Goal: Transaction & Acquisition: Purchase product/service

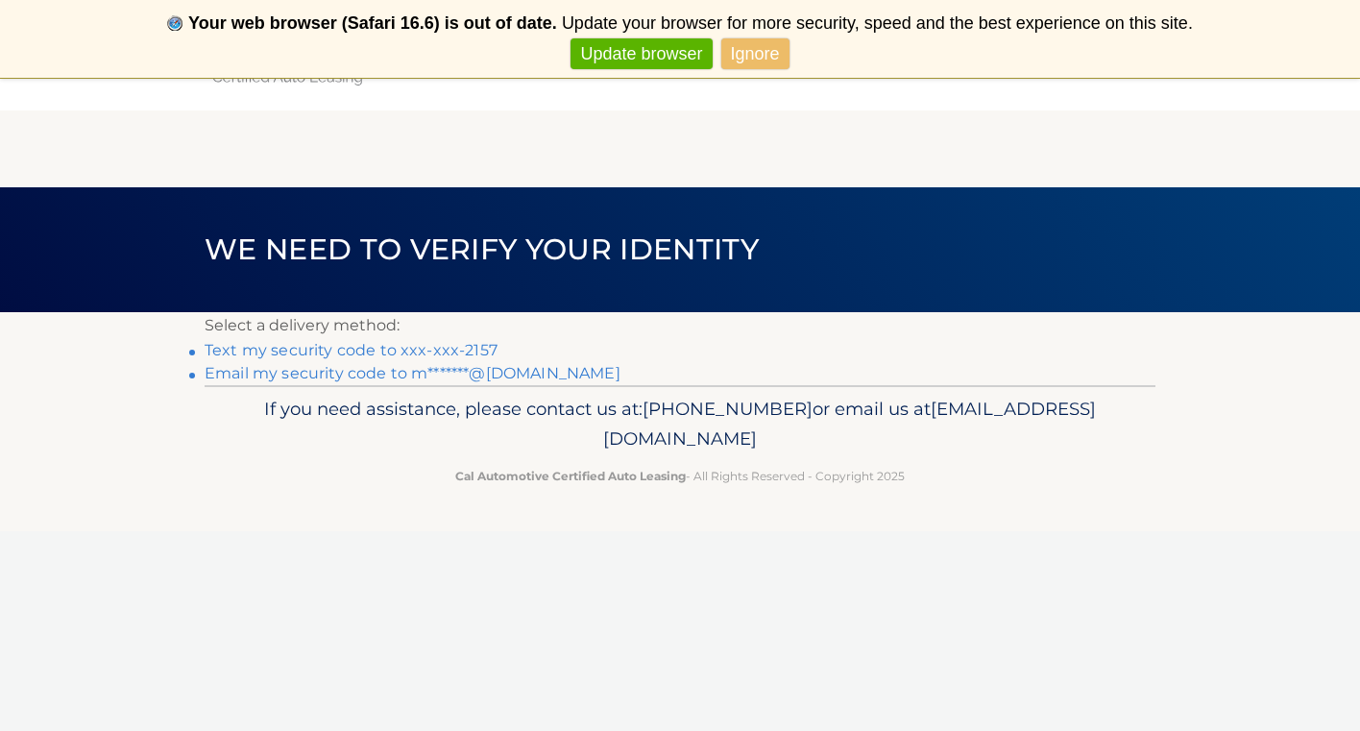
click at [537, 369] on link "Email my security code to m*******@[DOMAIN_NAME]" at bounding box center [413, 373] width 416 height 18
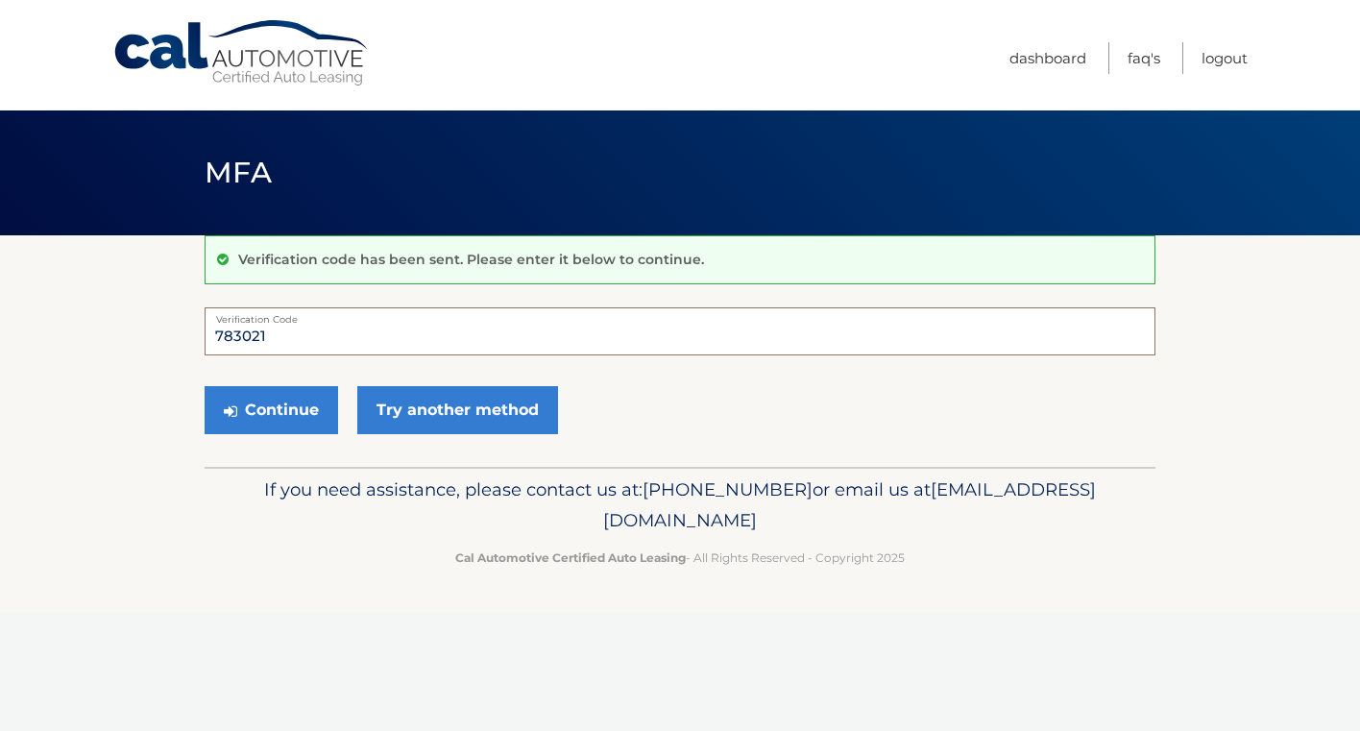
type input "783021"
click at [271, 409] on button "Continue" at bounding box center [272, 410] width 134 height 48
click at [269, 402] on button "Continue" at bounding box center [272, 410] width 134 height 48
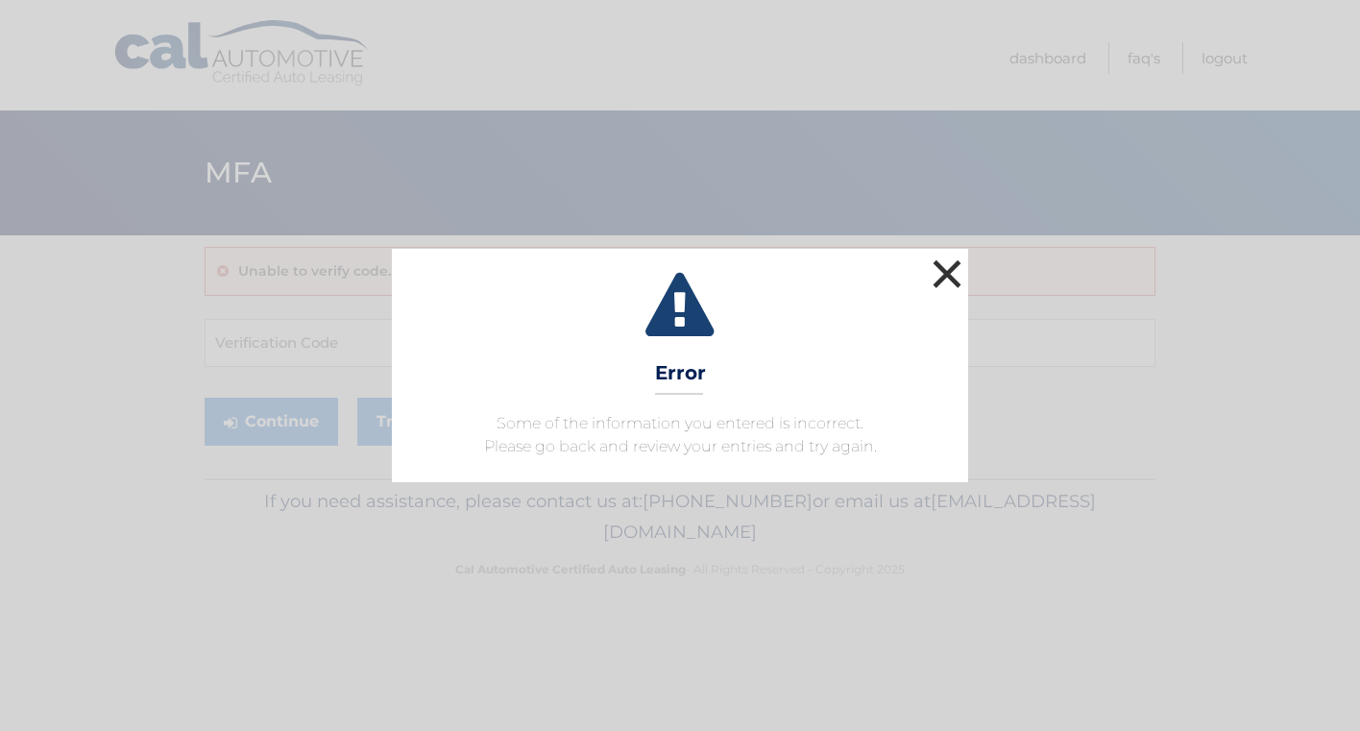
click at [947, 273] on button "×" at bounding box center [947, 274] width 38 height 38
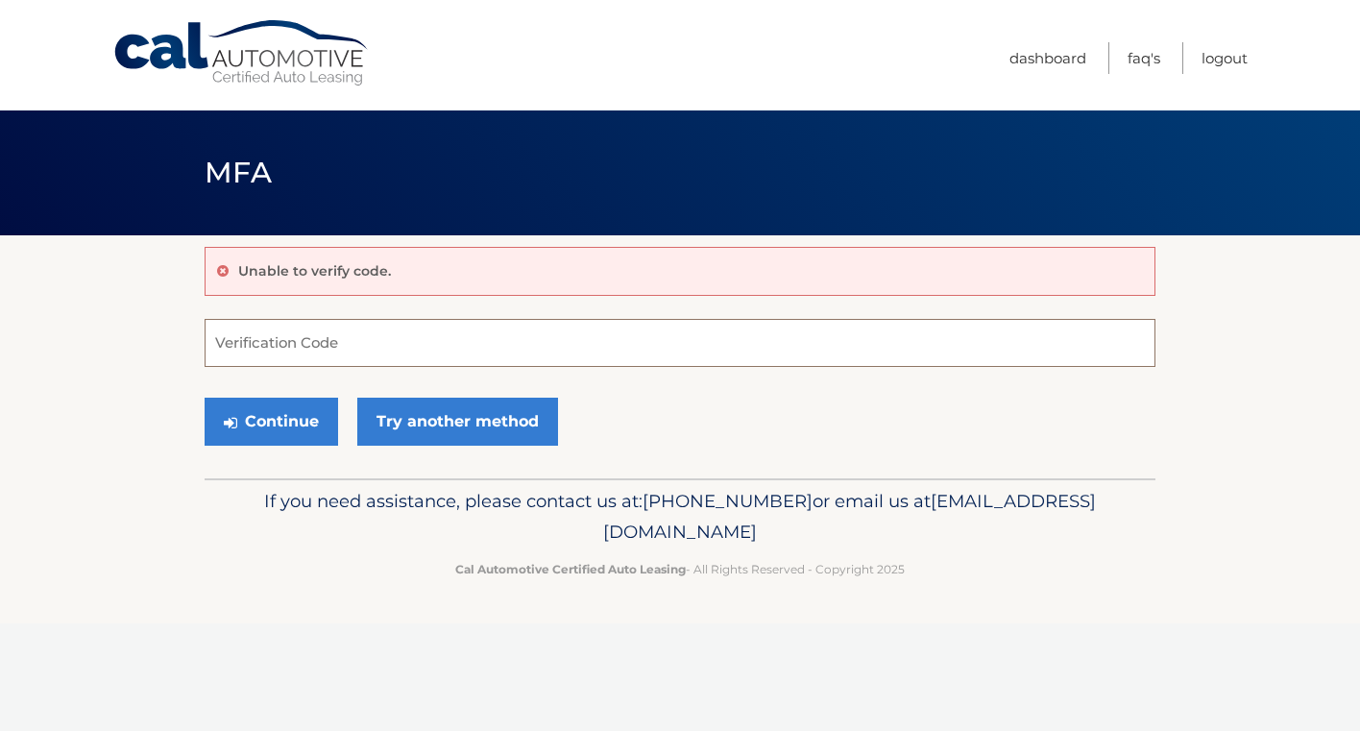
click at [355, 356] on input "Verification Code" at bounding box center [680, 343] width 951 height 48
type input "783021"
click at [317, 410] on button "Continue" at bounding box center [272, 422] width 134 height 48
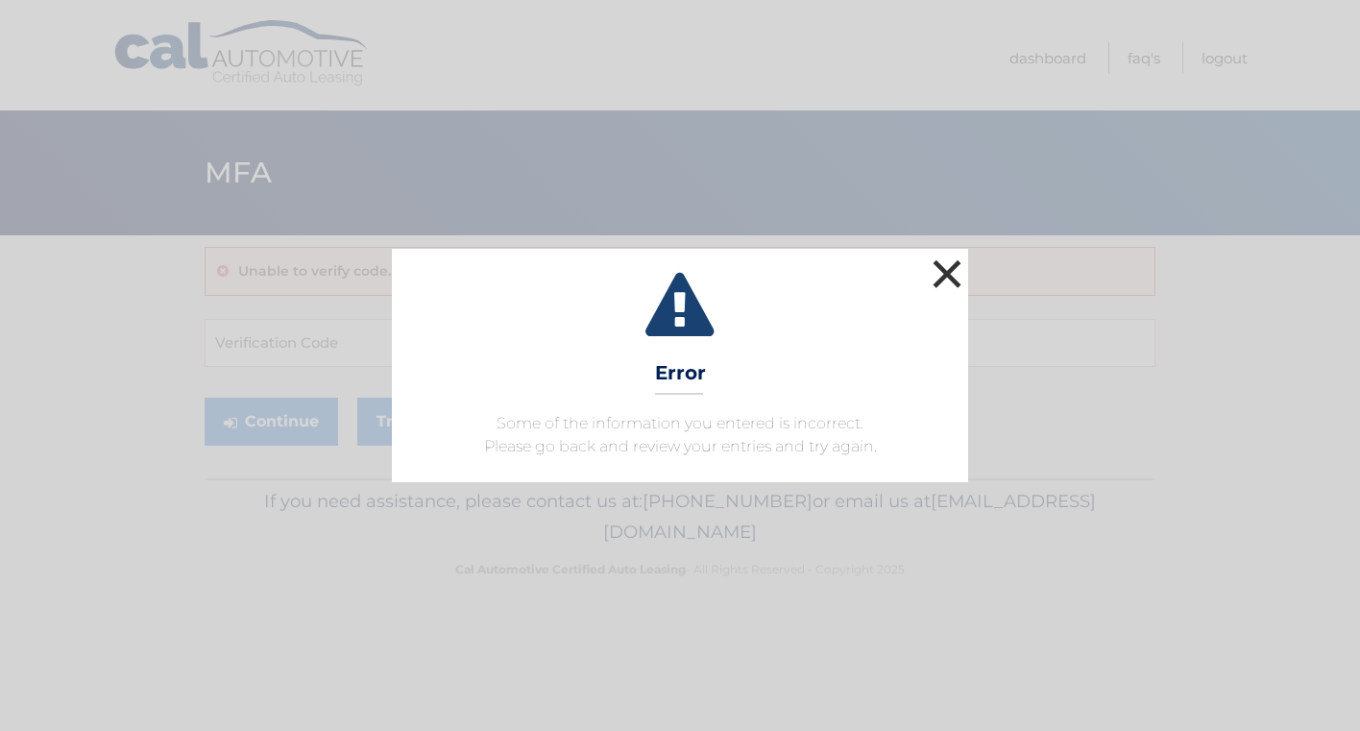
click at [947, 270] on button "×" at bounding box center [947, 274] width 38 height 38
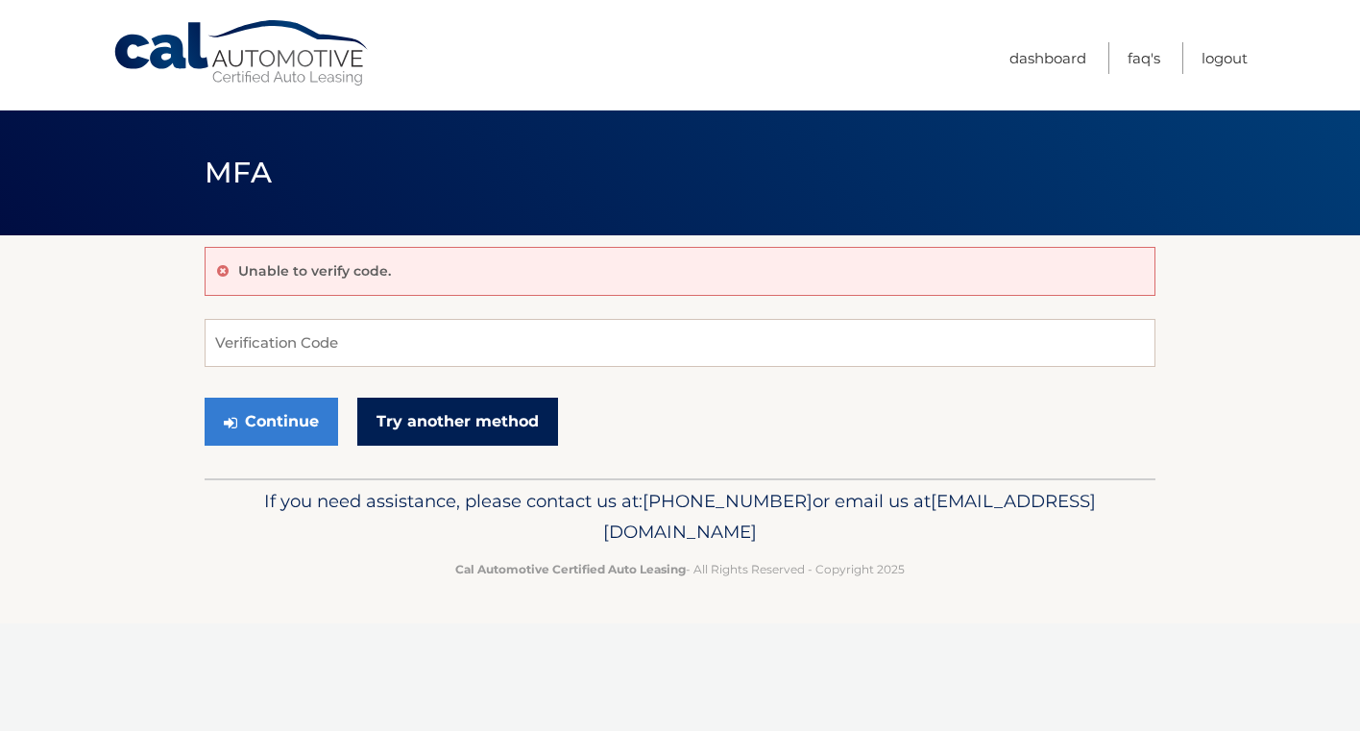
click at [494, 423] on link "Try another method" at bounding box center [457, 422] width 201 height 48
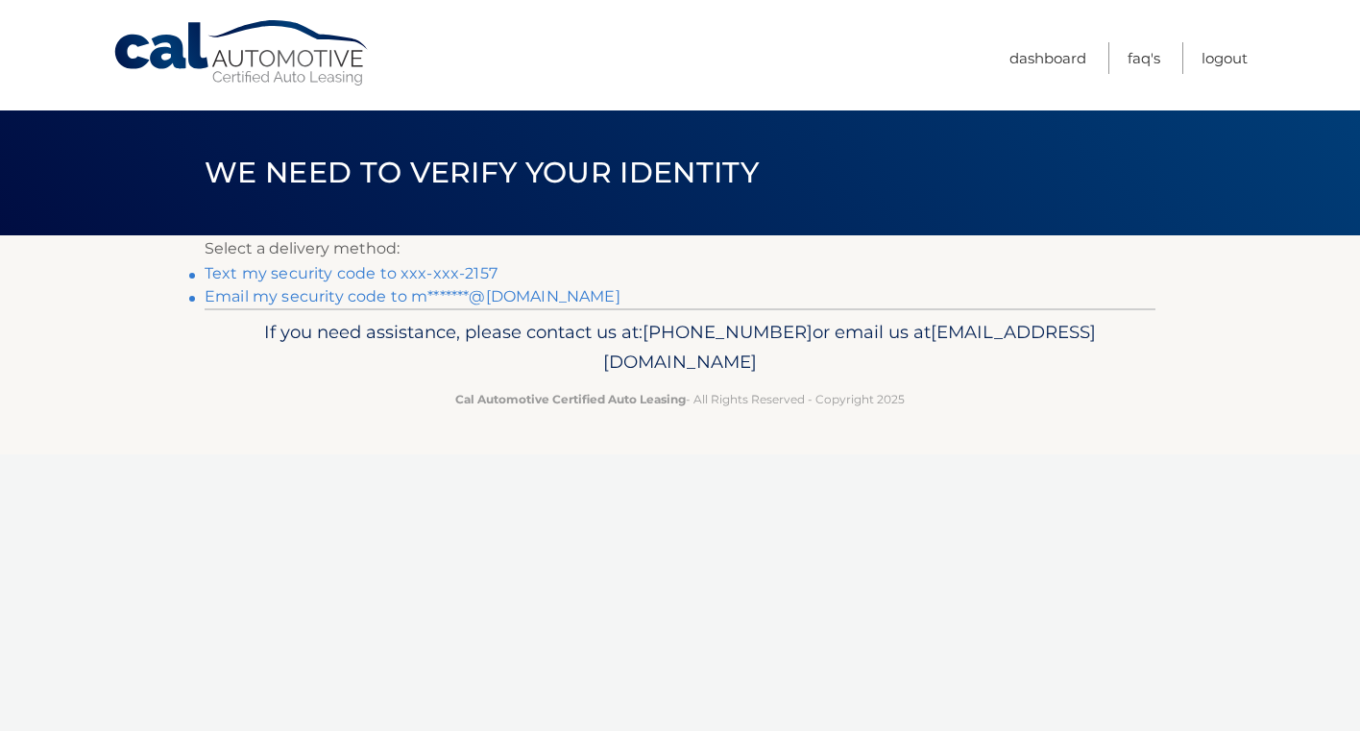
click at [500, 299] on link "Email my security code to m*******@[DOMAIN_NAME]" at bounding box center [413, 296] width 416 height 18
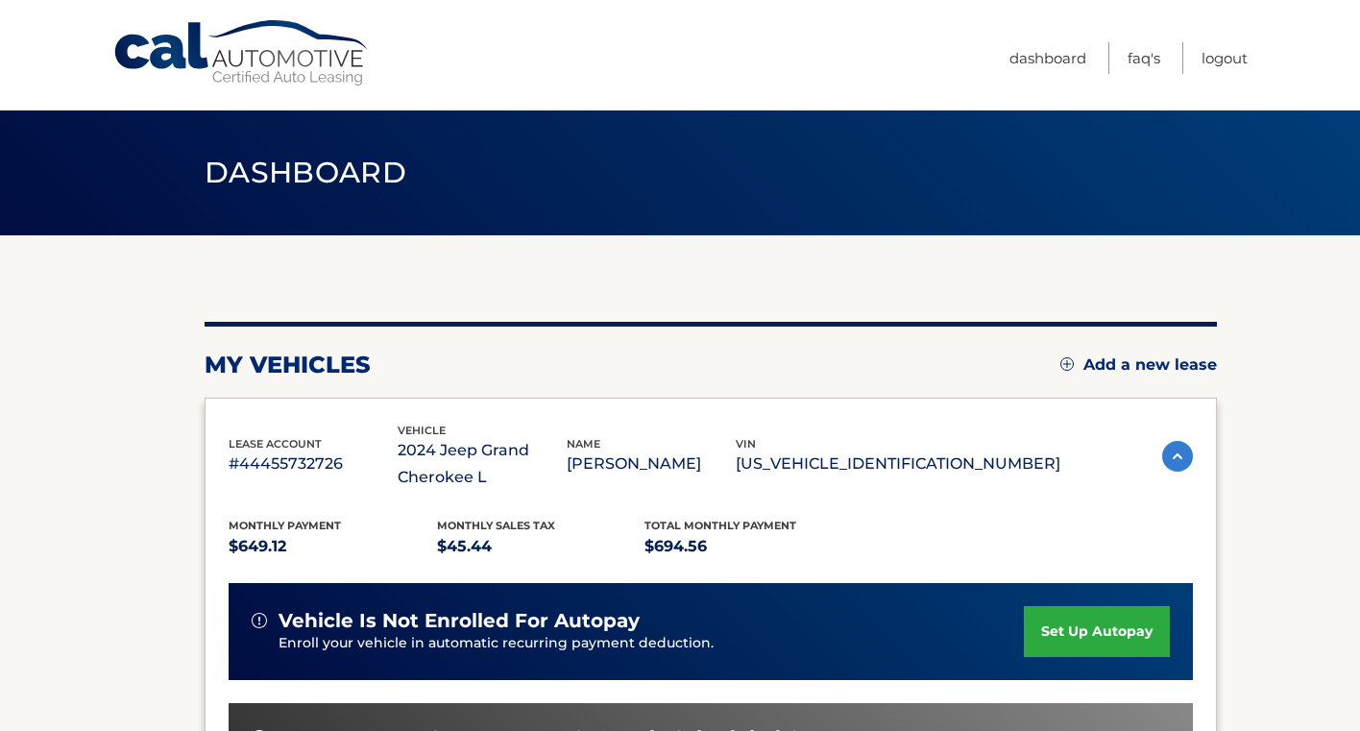
click at [172, 500] on section "my vehicles Add a new lease lease account #44455732726 vehicle 2024 Jeep Grand …" at bounding box center [680, 640] width 1360 height 810
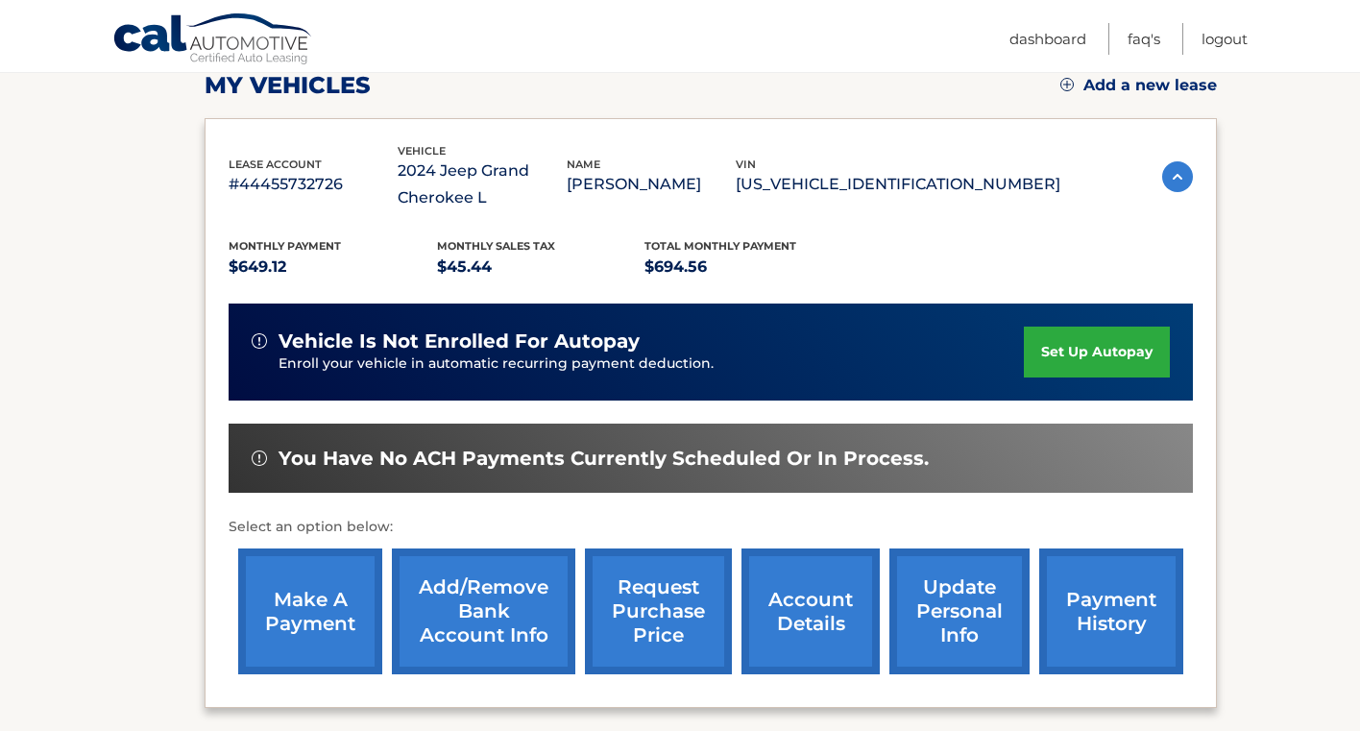
scroll to position [295, 0]
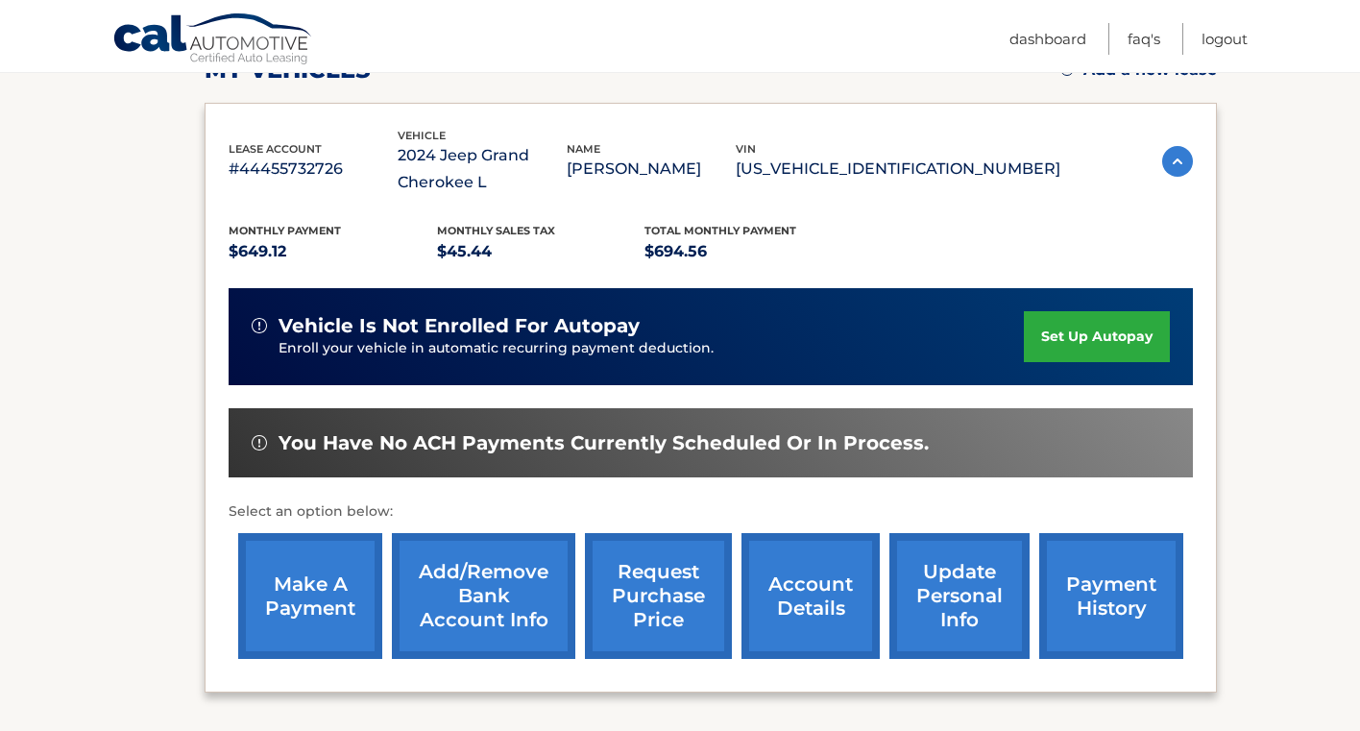
click at [292, 602] on link "make a payment" at bounding box center [310, 596] width 144 height 126
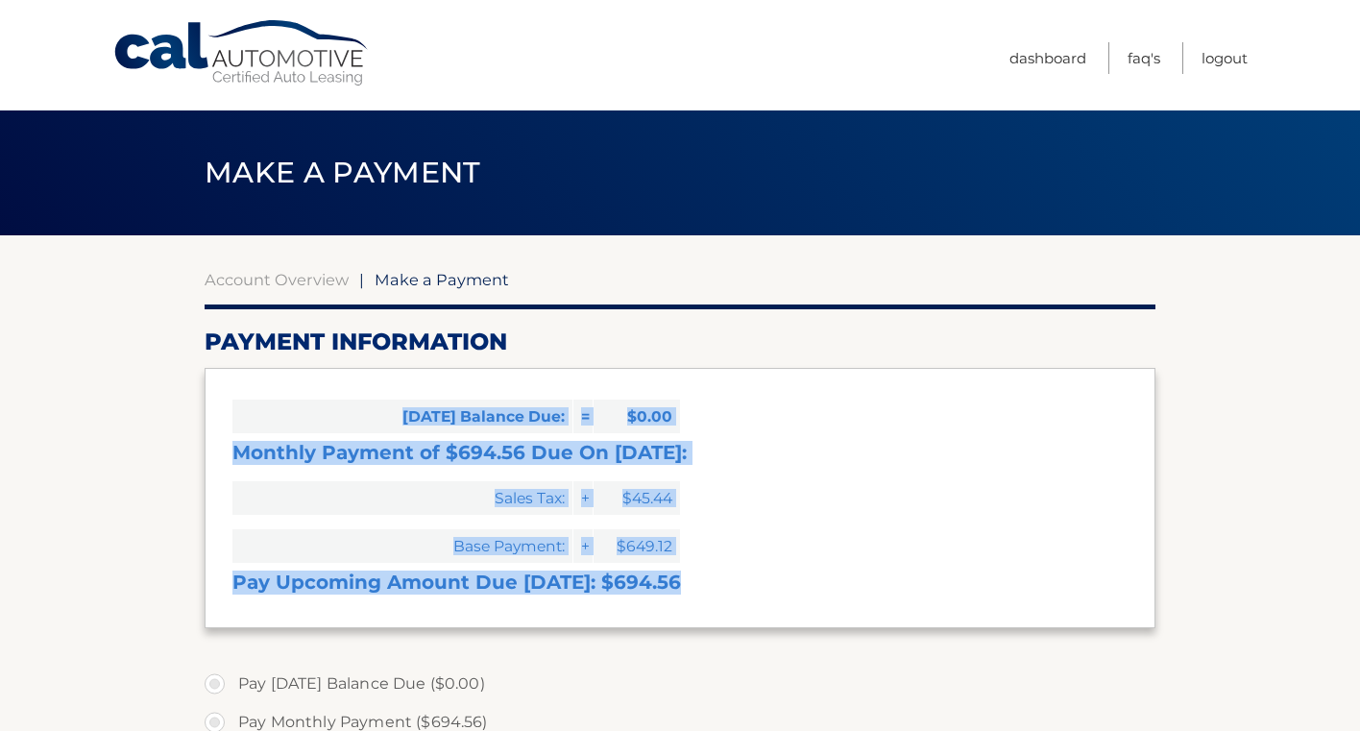
drag, startPoint x: 396, startPoint y: 409, endPoint x: 673, endPoint y: 604, distance: 339.2
click at [673, 618] on div "[DATE] Balance Due: = $0.00 Monthly Payment of $694.56 Due On [DATE]: Sales Tax…" at bounding box center [680, 497] width 951 height 259
click at [680, 582] on h3 "Pay Upcoming Amount Due [DATE]: $694.56" at bounding box center [679, 583] width 895 height 24
